Goal: Entertainment & Leisure: Consume media (video, audio)

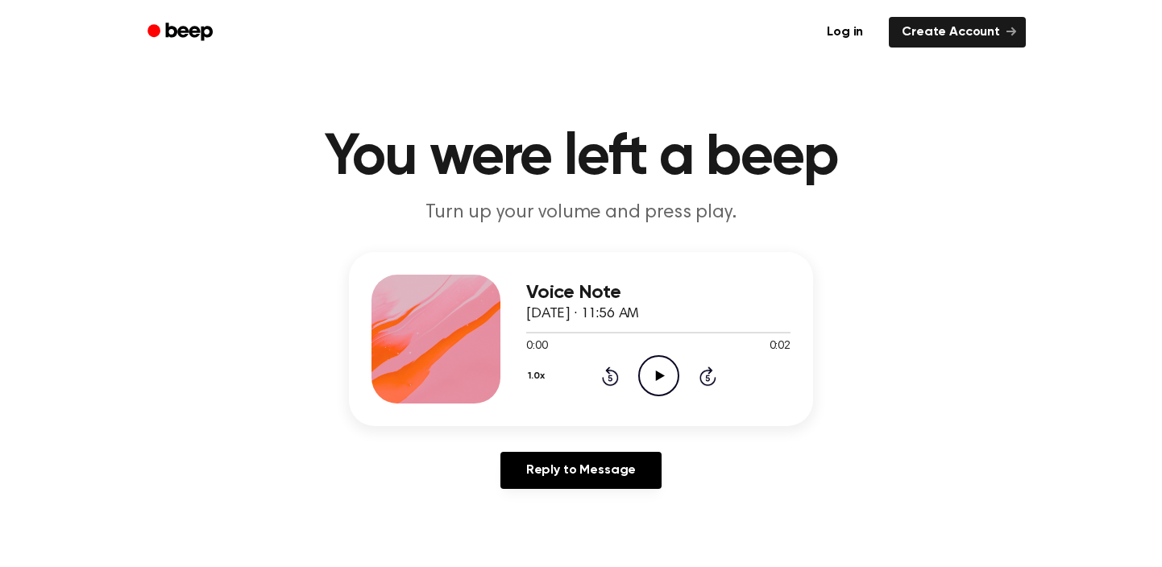
click at [659, 371] on icon "Play Audio" at bounding box center [658, 375] width 41 height 41
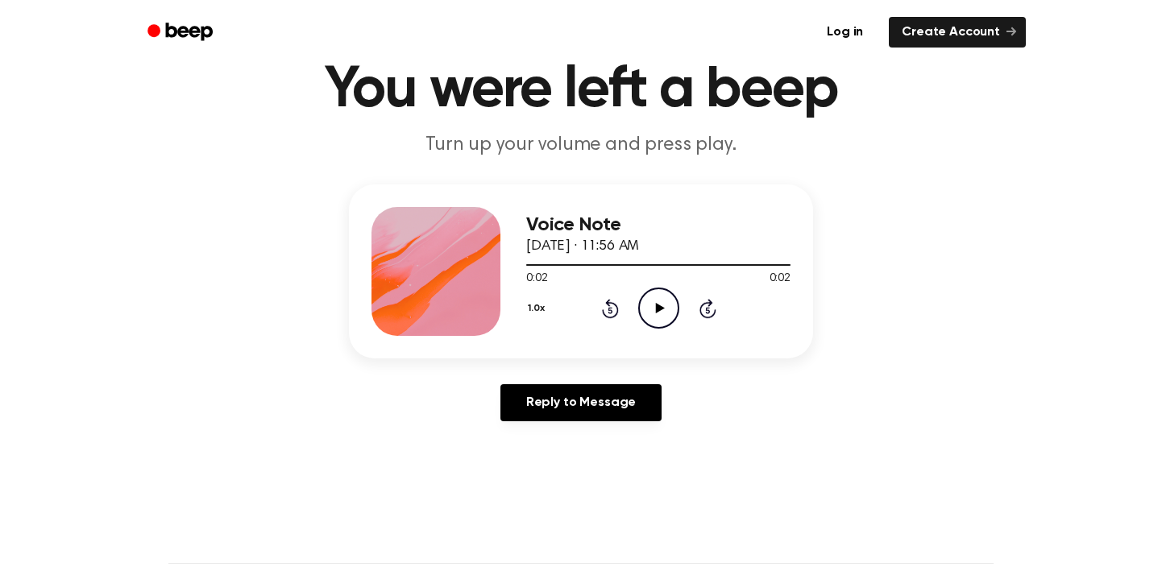
scroll to position [60, 0]
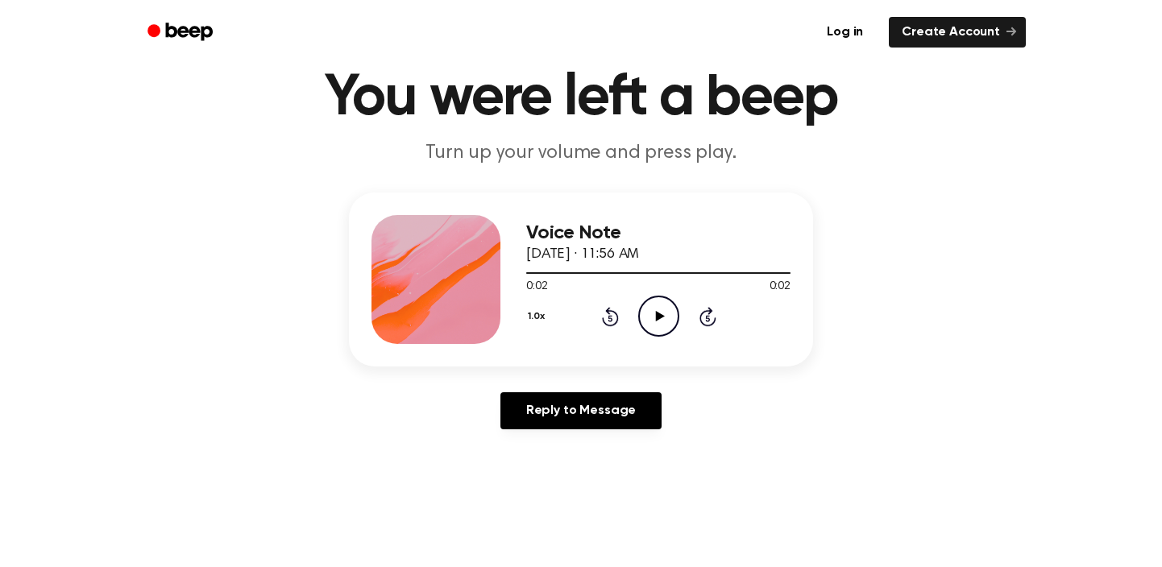
click at [653, 318] on icon "Play Audio" at bounding box center [658, 316] width 41 height 41
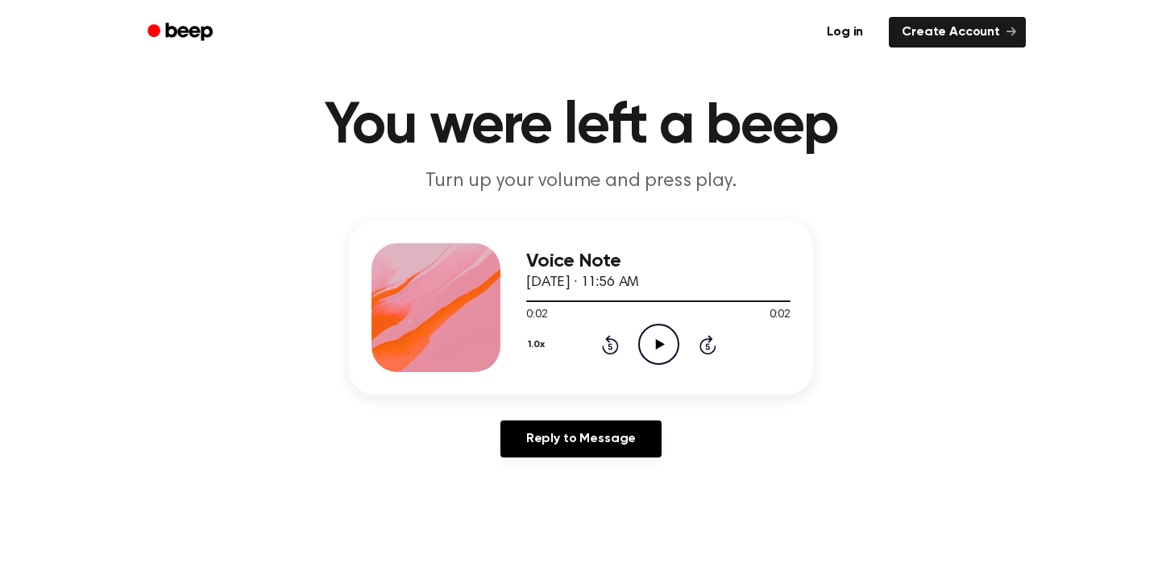
scroll to position [0, 0]
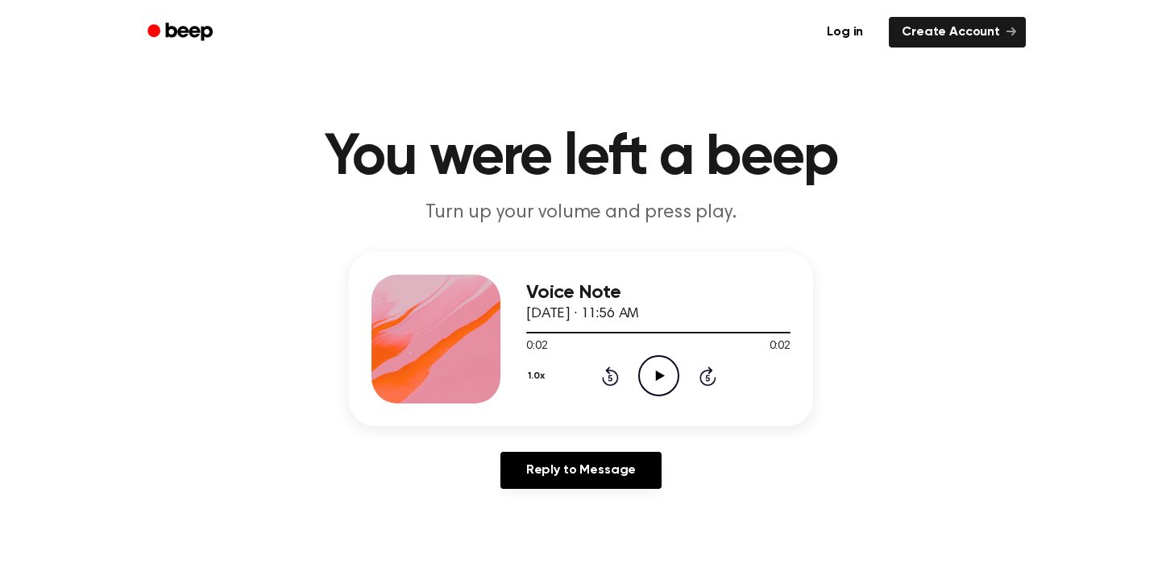
click at [666, 377] on icon "Play Audio" at bounding box center [658, 375] width 41 height 41
click at [652, 372] on icon "Play Audio" at bounding box center [658, 375] width 41 height 41
click at [656, 373] on icon at bounding box center [659, 376] width 9 height 10
click at [665, 382] on icon "Play Audio" at bounding box center [658, 375] width 41 height 41
click at [657, 371] on icon "Play Audio" at bounding box center [658, 375] width 41 height 41
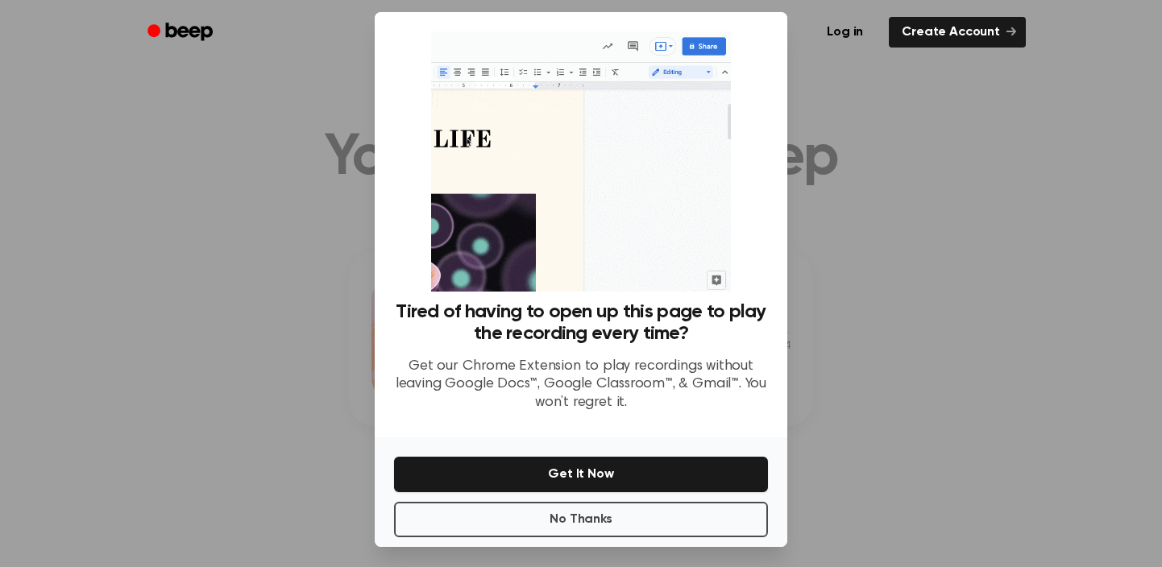
scroll to position [19, 0]
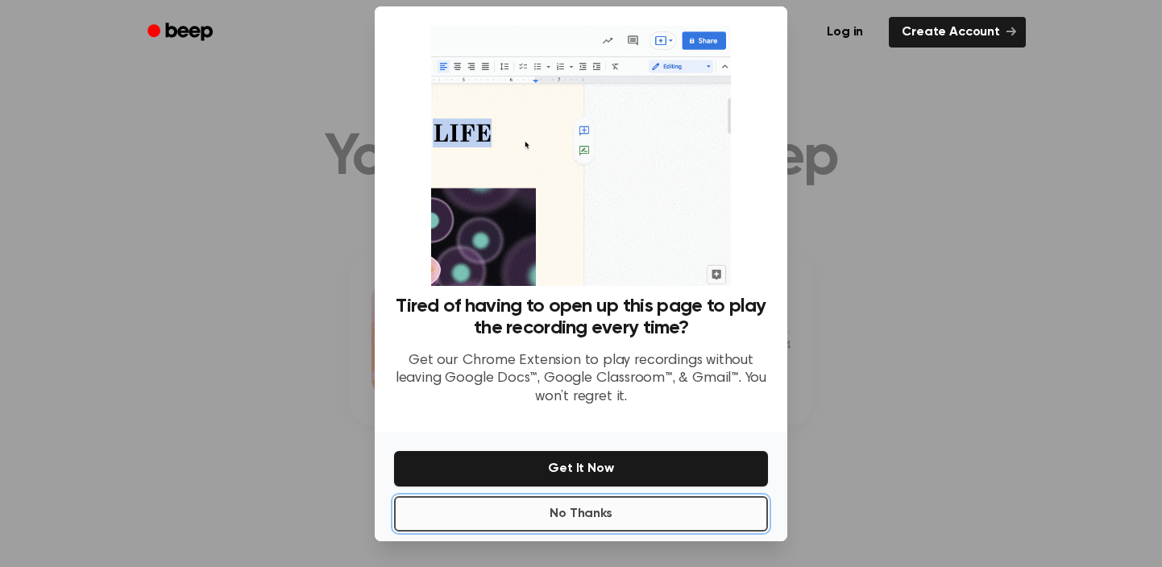
click at [581, 513] on button "No Thanks" at bounding box center [581, 513] width 374 height 35
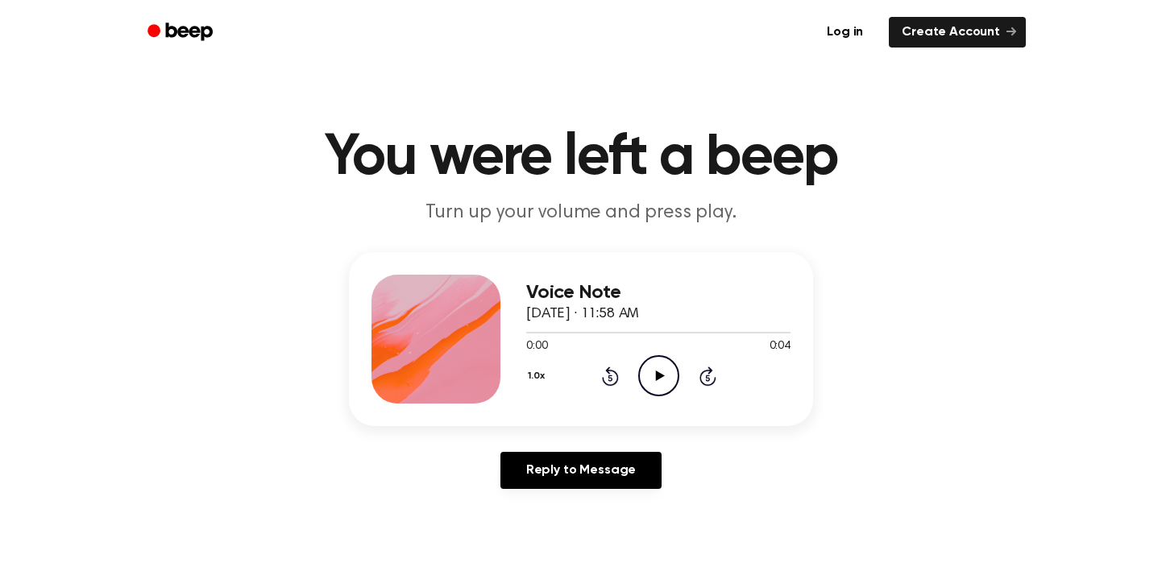
click at [650, 371] on icon "Play Audio" at bounding box center [658, 375] width 41 height 41
click at [661, 369] on icon "Play Audio" at bounding box center [658, 375] width 41 height 41
click at [662, 380] on icon "Play Audio" at bounding box center [658, 375] width 41 height 41
click at [658, 375] on icon at bounding box center [659, 376] width 9 height 10
click at [662, 379] on icon "Play Audio" at bounding box center [658, 375] width 41 height 41
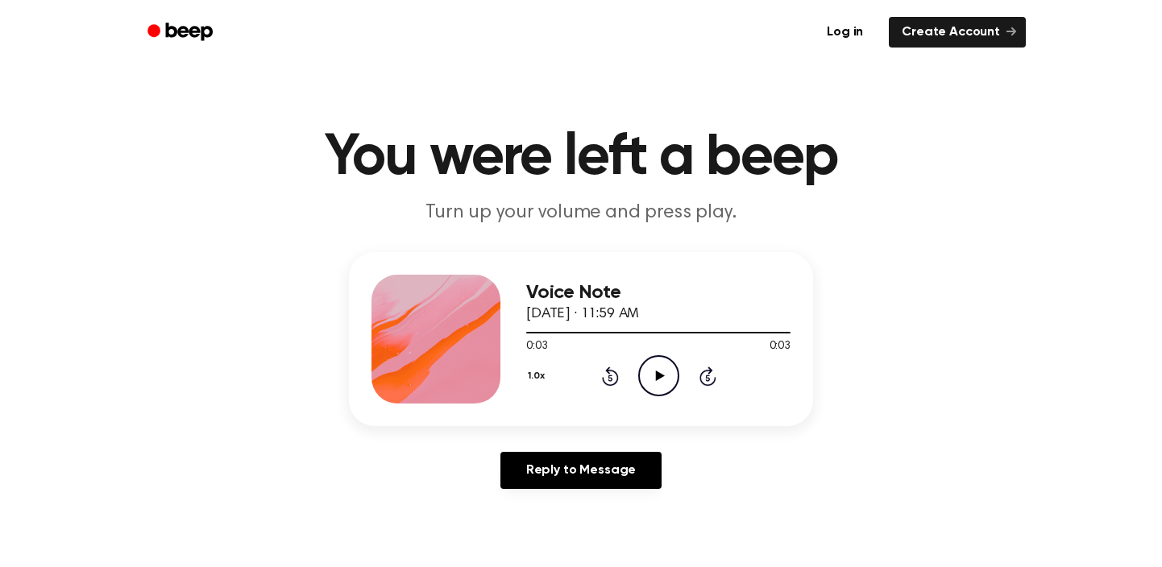
click at [655, 372] on icon "Play Audio" at bounding box center [658, 375] width 41 height 41
click at [654, 378] on icon "Play Audio" at bounding box center [658, 375] width 41 height 41
click at [662, 384] on icon "Play Audio" at bounding box center [658, 375] width 41 height 41
click at [657, 367] on icon "Play Audio" at bounding box center [658, 375] width 41 height 41
click at [662, 375] on icon at bounding box center [659, 376] width 9 height 10
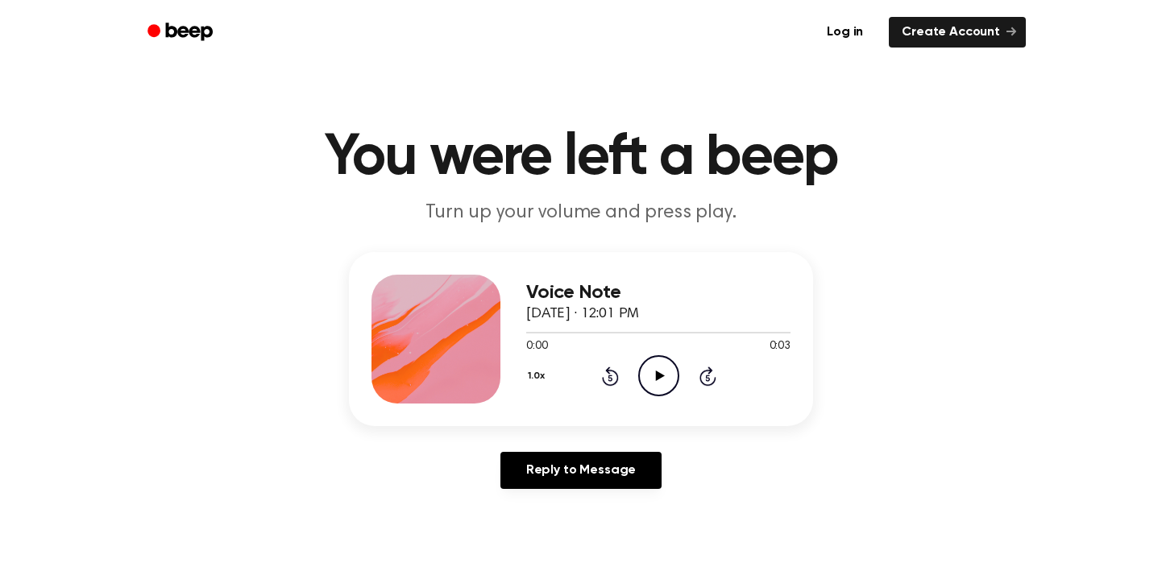
click at [660, 380] on icon "Play Audio" at bounding box center [658, 375] width 41 height 41
click at [668, 374] on icon "Play Audio" at bounding box center [658, 375] width 41 height 41
click at [653, 374] on icon "Play Audio" at bounding box center [658, 375] width 41 height 41
click at [664, 372] on icon "Play Audio" at bounding box center [658, 375] width 41 height 41
click at [652, 377] on icon "Play Audio" at bounding box center [658, 375] width 41 height 41
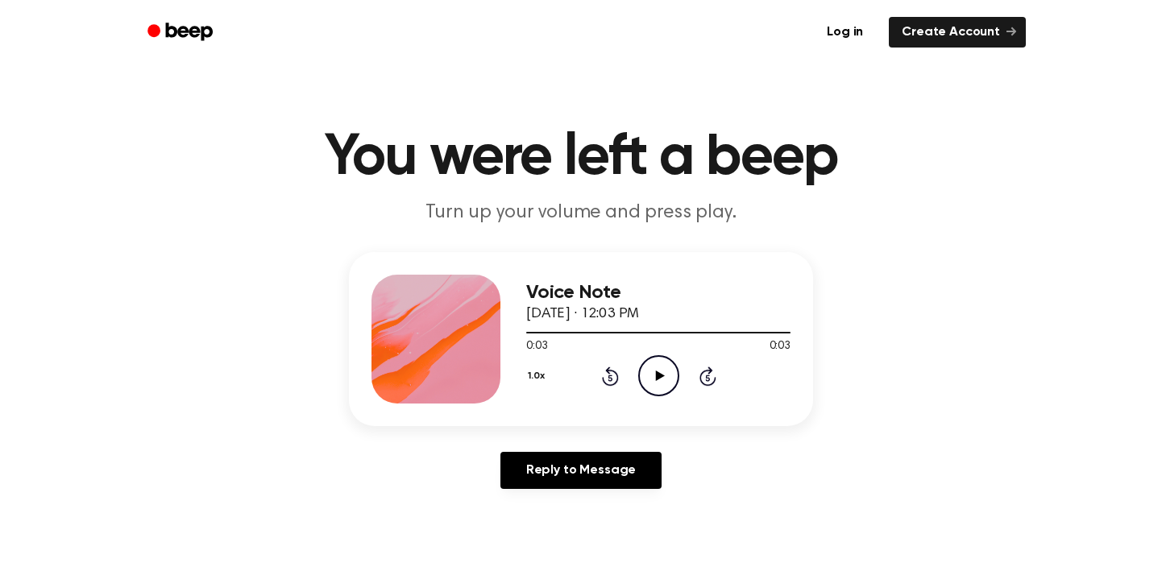
click at [649, 377] on icon "Play Audio" at bounding box center [658, 375] width 41 height 41
click at [655, 375] on icon at bounding box center [659, 376] width 9 height 10
click at [647, 371] on icon "Play Audio" at bounding box center [658, 375] width 41 height 41
click at [651, 373] on icon "Play Audio" at bounding box center [658, 375] width 41 height 41
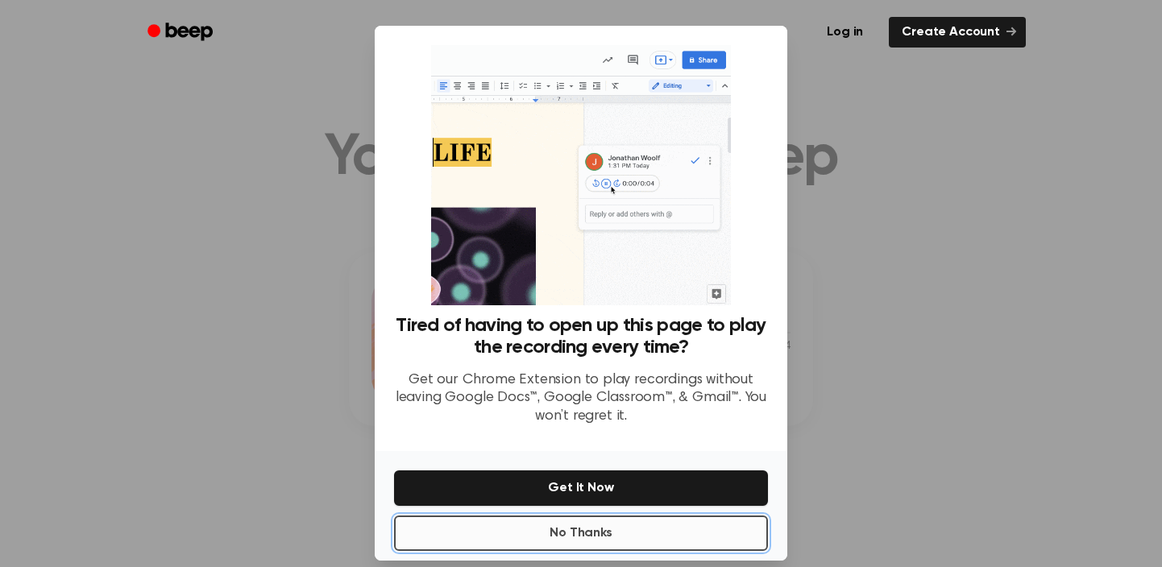
click at [576, 529] on button "No Thanks" at bounding box center [581, 533] width 374 height 35
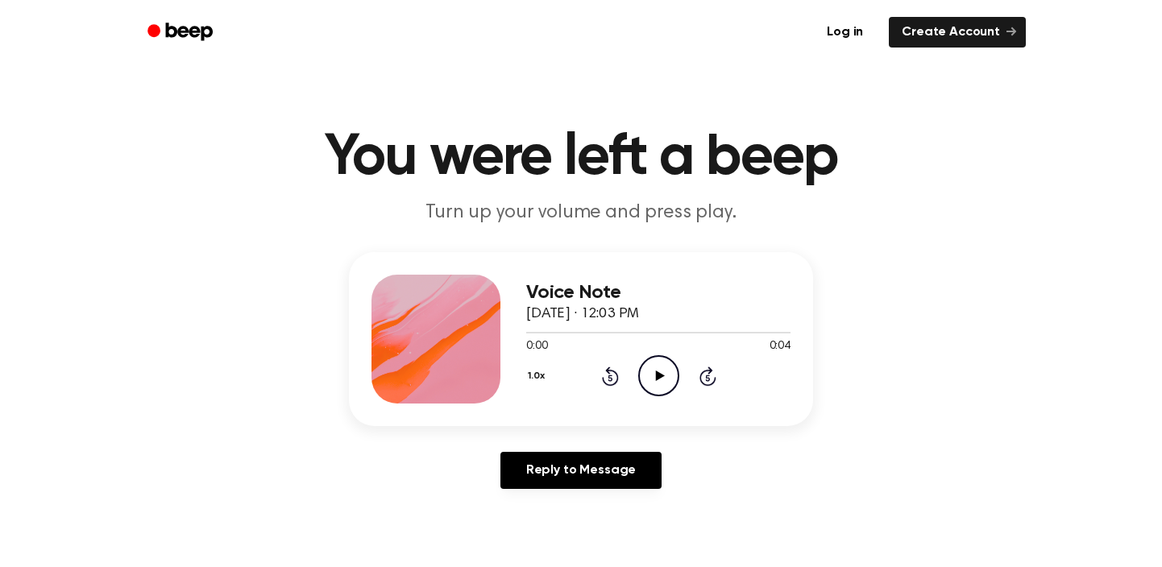
click at [654, 371] on icon "Play Audio" at bounding box center [658, 375] width 41 height 41
click at [649, 372] on icon "Play Audio" at bounding box center [658, 375] width 41 height 41
click at [659, 378] on icon at bounding box center [659, 376] width 9 height 10
